Goal: Task Accomplishment & Management: Manage account settings

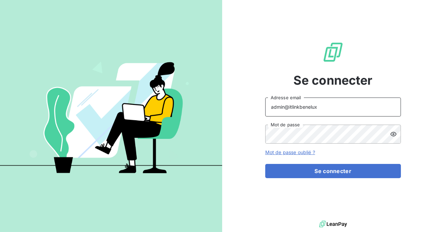
click at [323, 107] on input "admin@itlinkbenelux" at bounding box center [333, 107] width 136 height 19
type input "admin@makinaoi"
click at [332, 163] on form "admin@makinaoi Adresse email Mot de passe Mot de passe oublié ? Se connecter" at bounding box center [333, 138] width 136 height 81
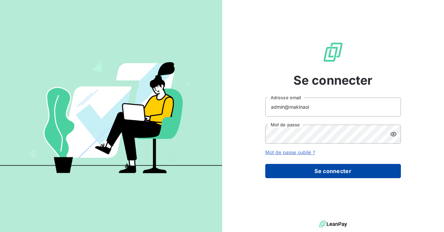
click at [329, 168] on button "Se connecter" at bounding box center [333, 171] width 136 height 14
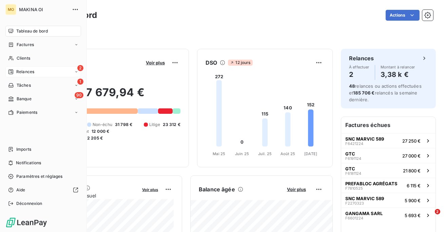
click at [19, 74] on span "Relances" at bounding box center [25, 72] width 18 height 6
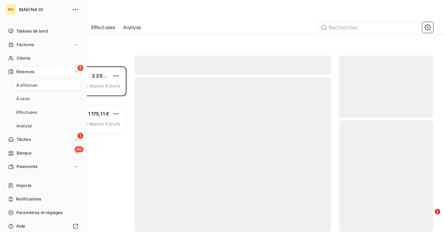
scroll to position [166, 94]
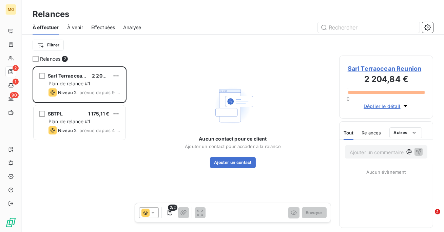
click at [101, 23] on div "Effectuées" at bounding box center [103, 27] width 24 height 14
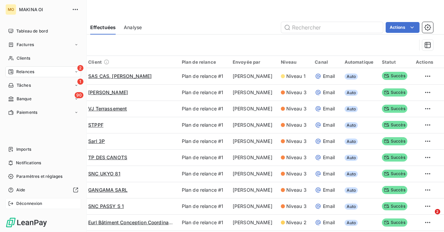
click at [24, 202] on span "Déconnexion" at bounding box center [29, 204] width 26 height 6
